Goal: Task Accomplishment & Management: Manage account settings

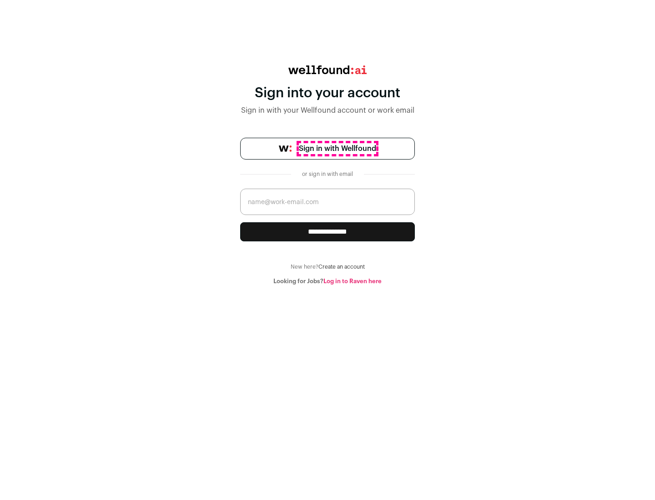
click at [337, 149] on span "Sign in with Wellfound" at bounding box center [337, 148] width 77 height 11
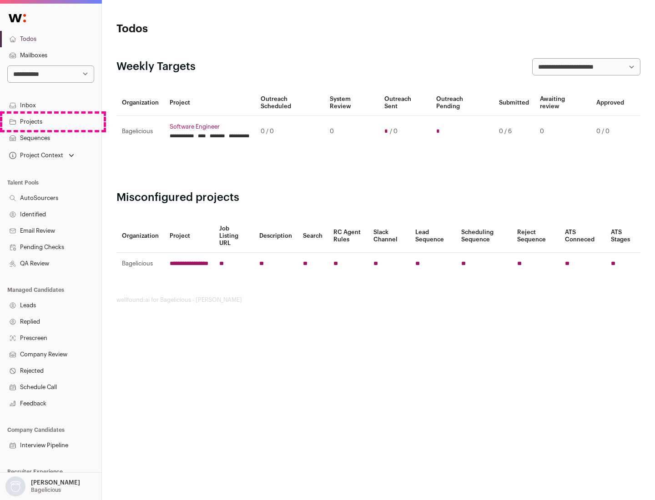
click at [50, 121] on link "Projects" at bounding box center [50, 122] width 101 height 16
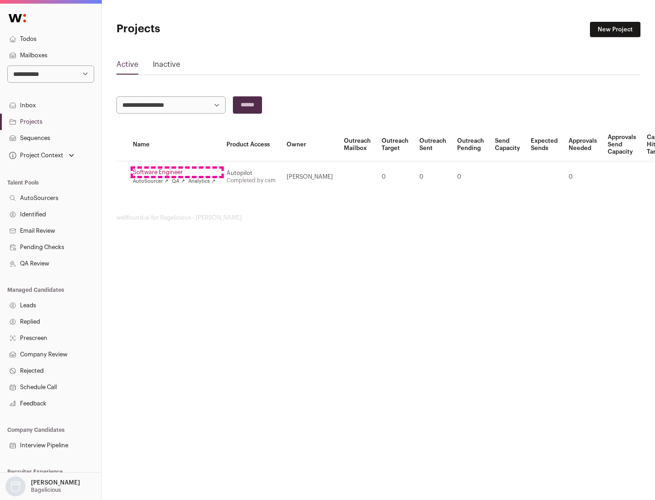
click at [177, 172] on link "Software Engineer" at bounding box center [174, 172] width 83 height 7
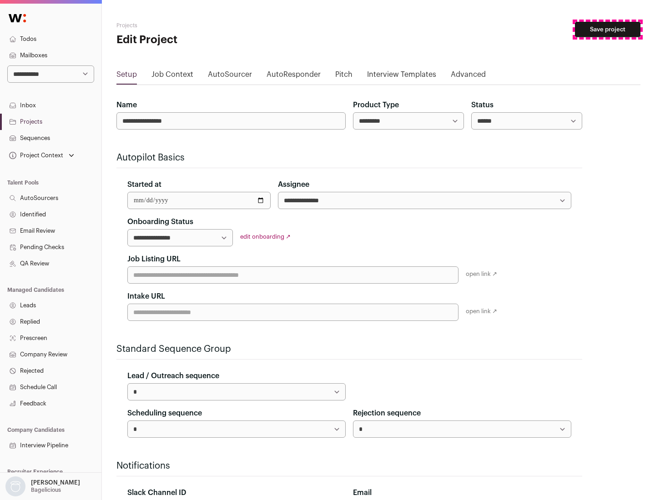
click at [608, 30] on button "Save project" at bounding box center [607, 29] width 65 height 15
